Goal: Navigation & Orientation: Find specific page/section

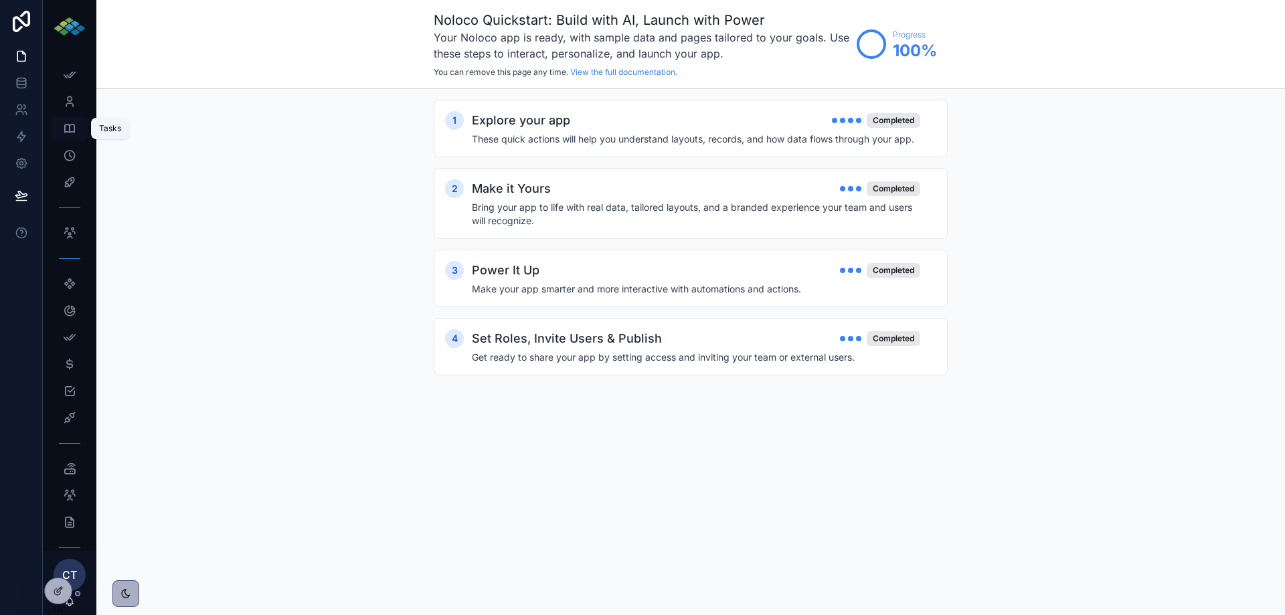
click at [74, 129] on icon "scrollable content" at bounding box center [69, 128] width 13 height 13
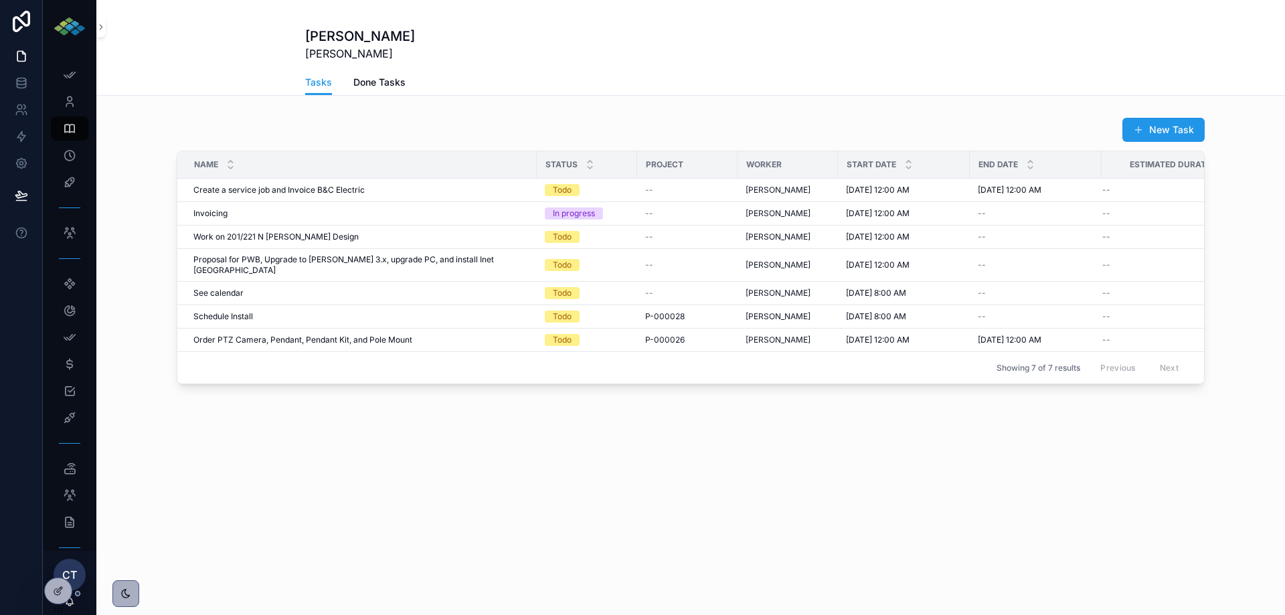
click at [376, 78] on span "Done Tasks" at bounding box center [379, 82] width 52 height 13
